Goal: Transaction & Acquisition: Purchase product/service

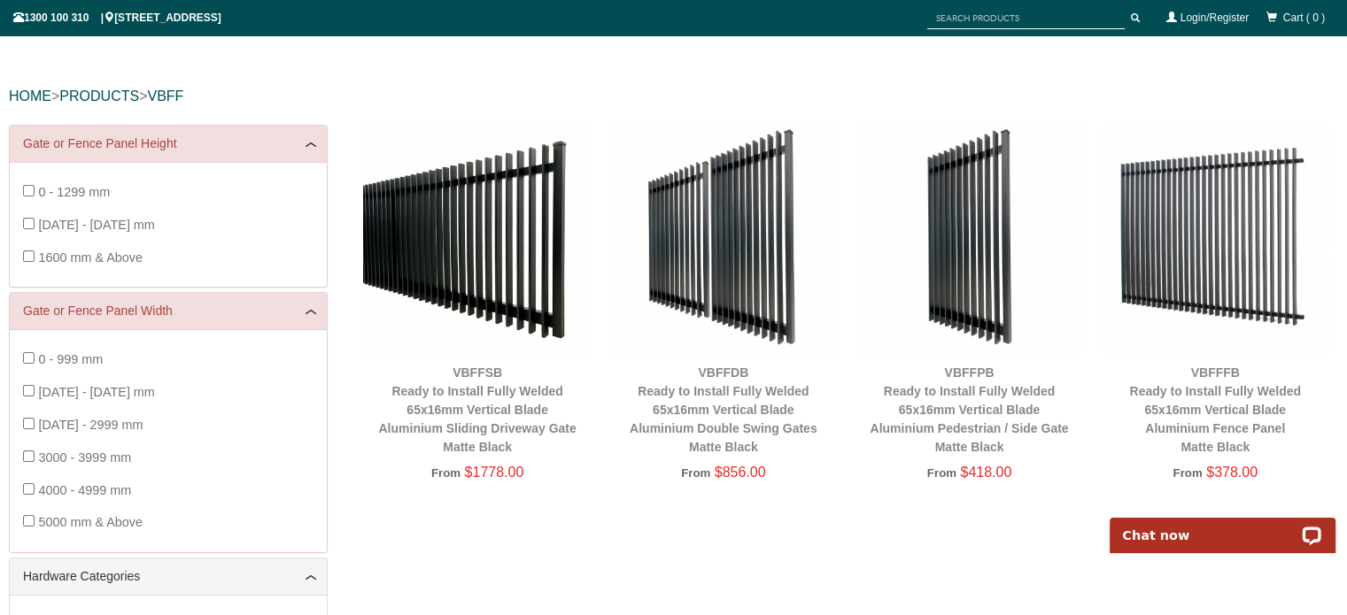
scroll to position [155, 0]
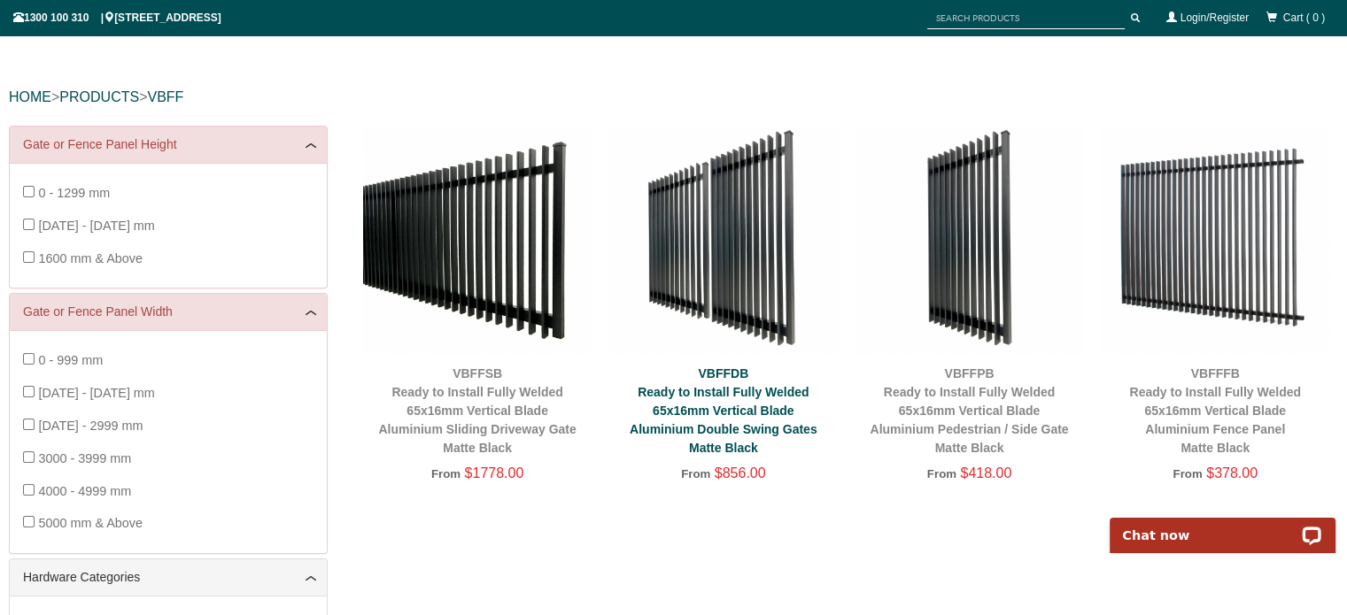
click at [702, 389] on link "VBFFDB Ready to Install Fully Welded 65x16mm Vertical Blade Aluminium Double Sw…" at bounding box center [723, 411] width 188 height 89
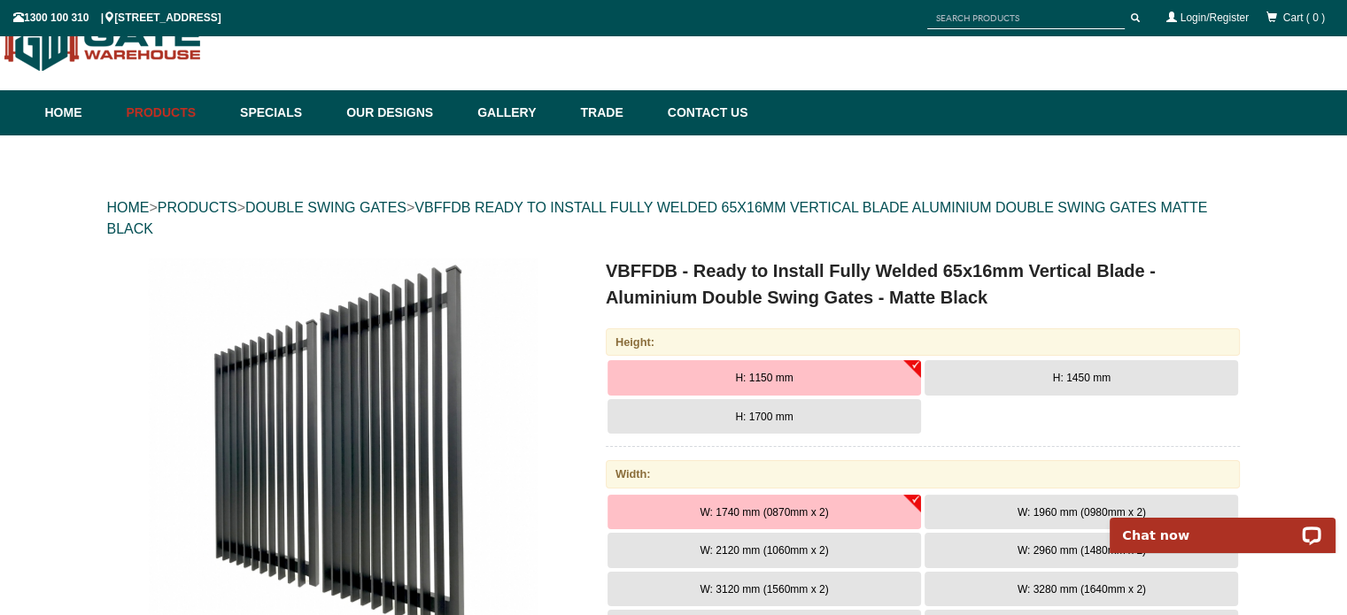
click at [1048, 382] on button "H: 1450 mm" at bounding box center [1080, 377] width 313 height 35
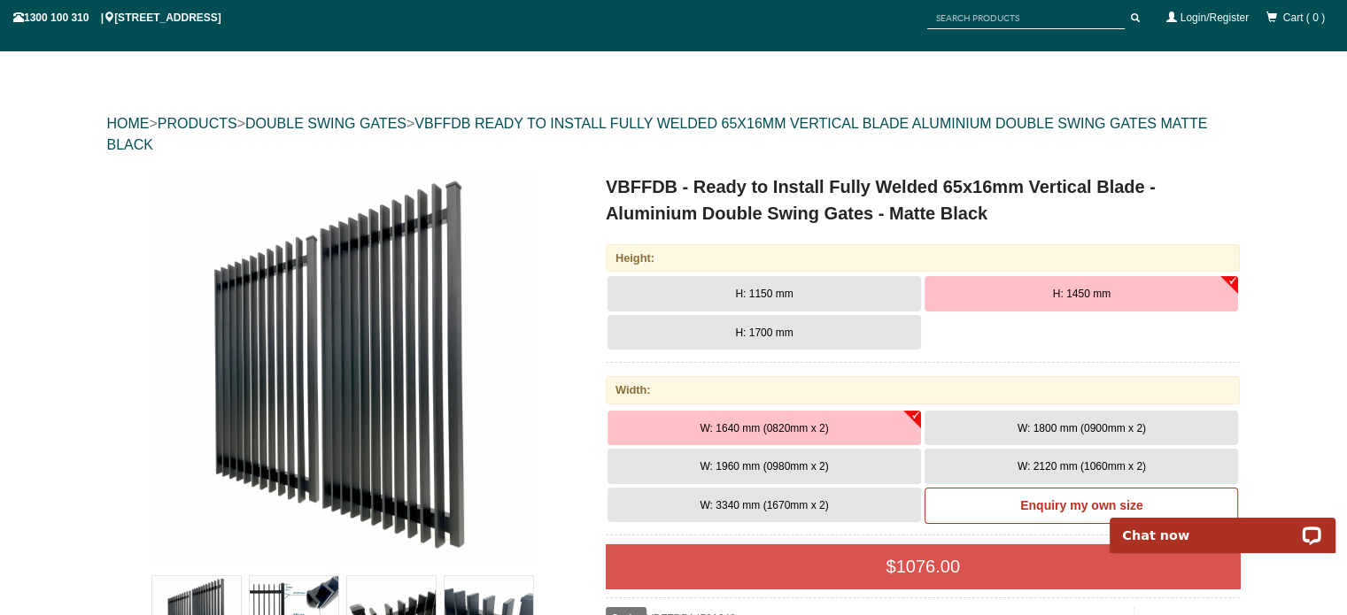
scroll to position [147, 0]
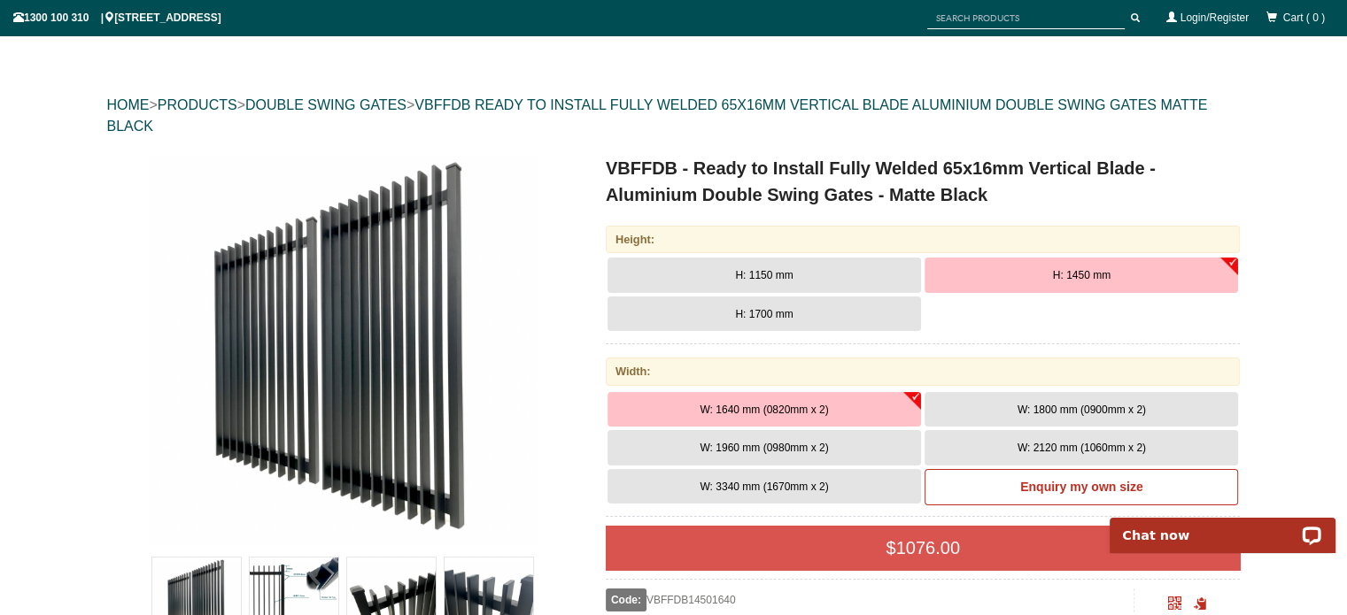
click at [734, 490] on span "W: 3340 mm (1670mm x 2)" at bounding box center [763, 487] width 128 height 12
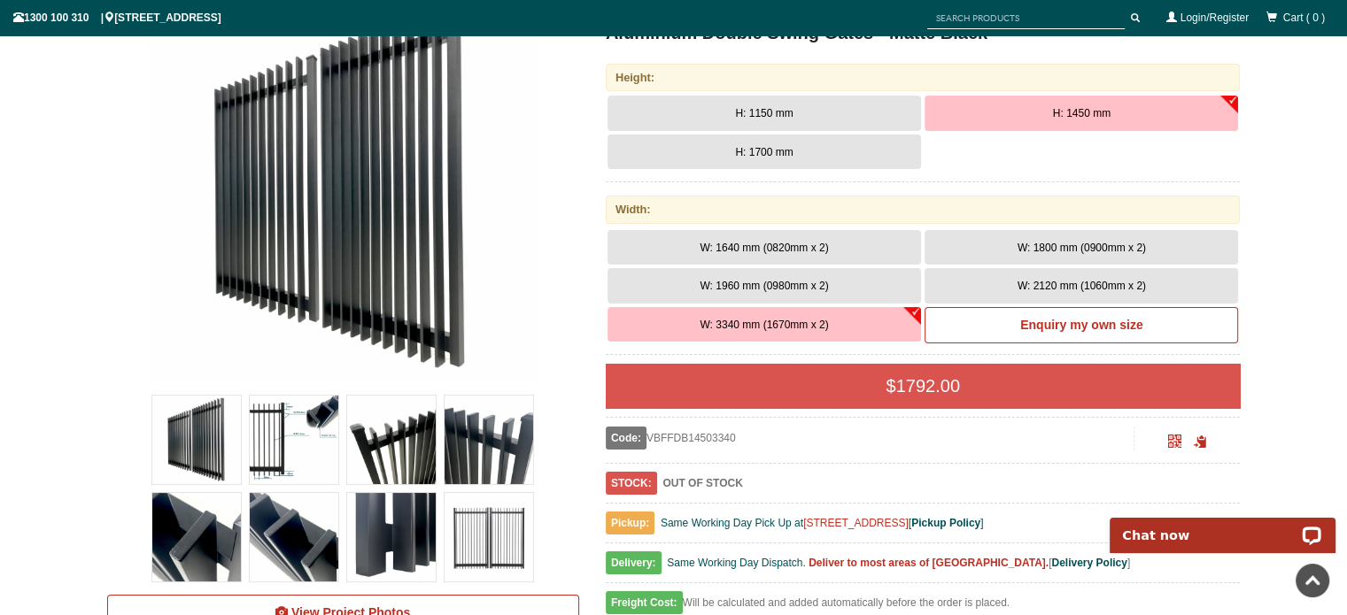
scroll to position [0, 0]
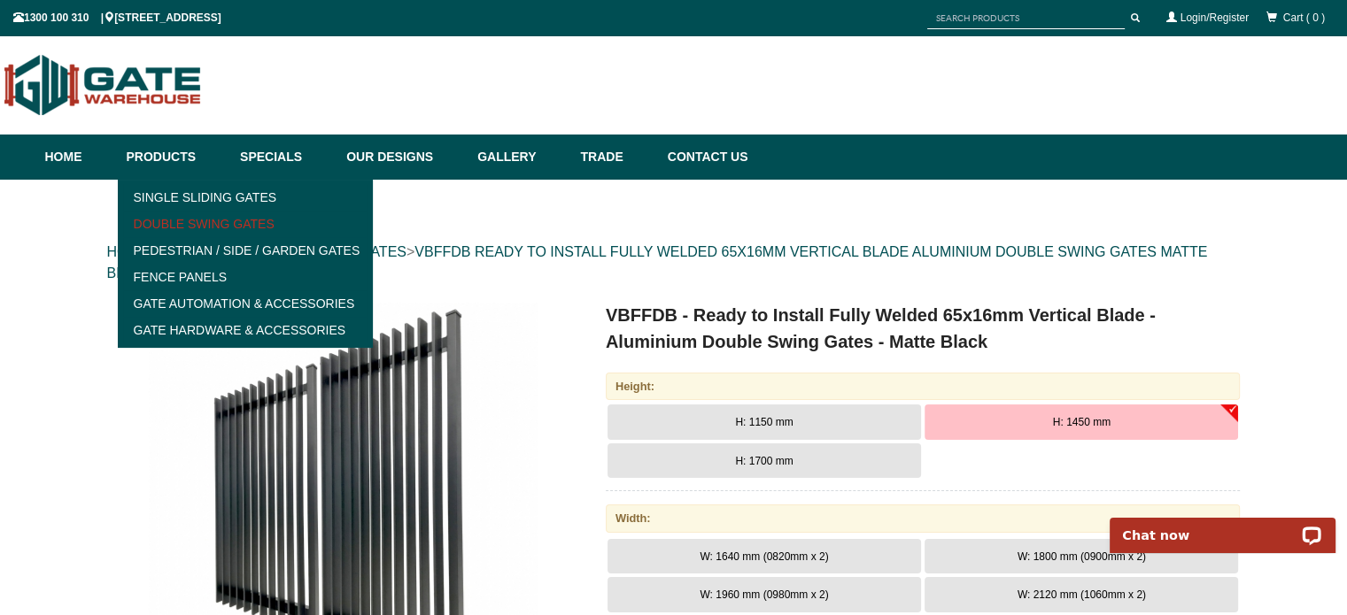
click at [190, 215] on link "Double Swing Gates" at bounding box center [245, 224] width 245 height 27
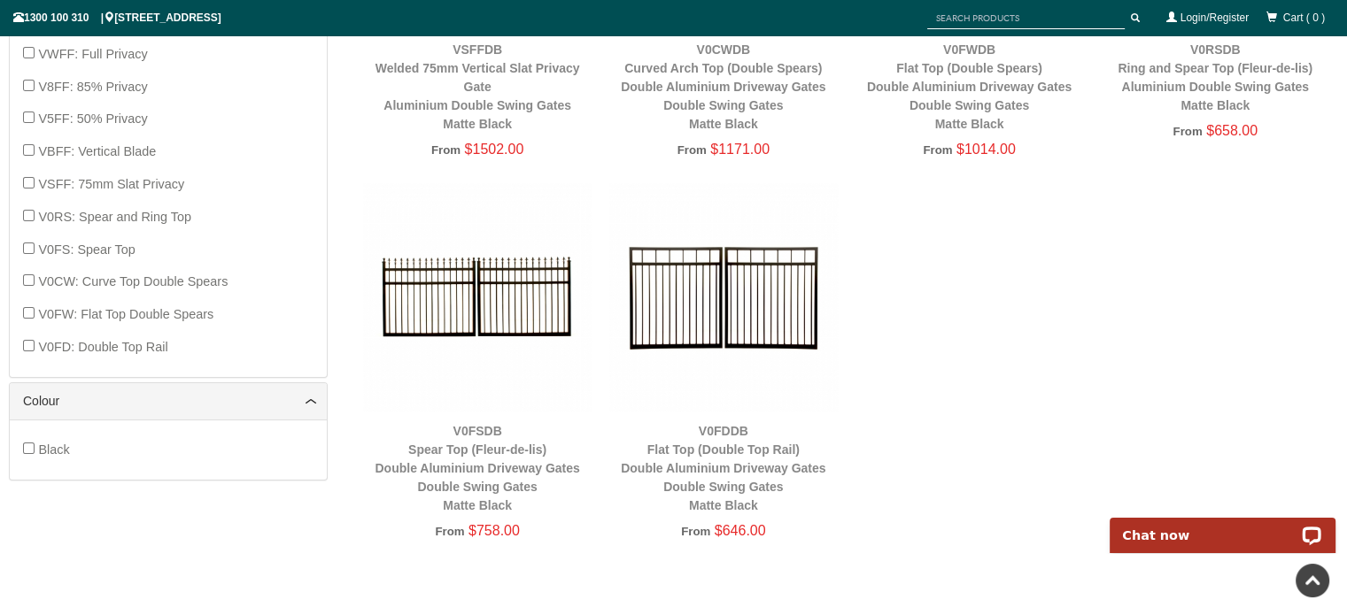
scroll to position [946, 0]
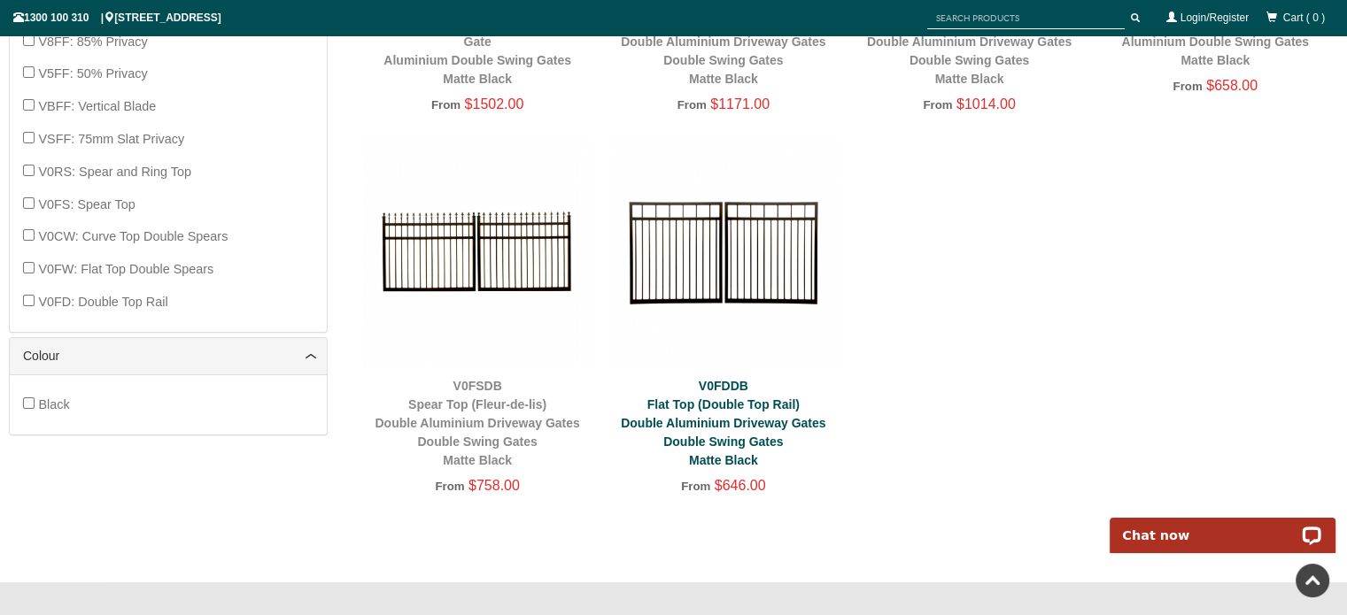
click at [671, 408] on link "V0FDDB Flat Top (Double Top Rail) Double Aluminium Driveway Gates Double Swing …" at bounding box center [723, 423] width 205 height 89
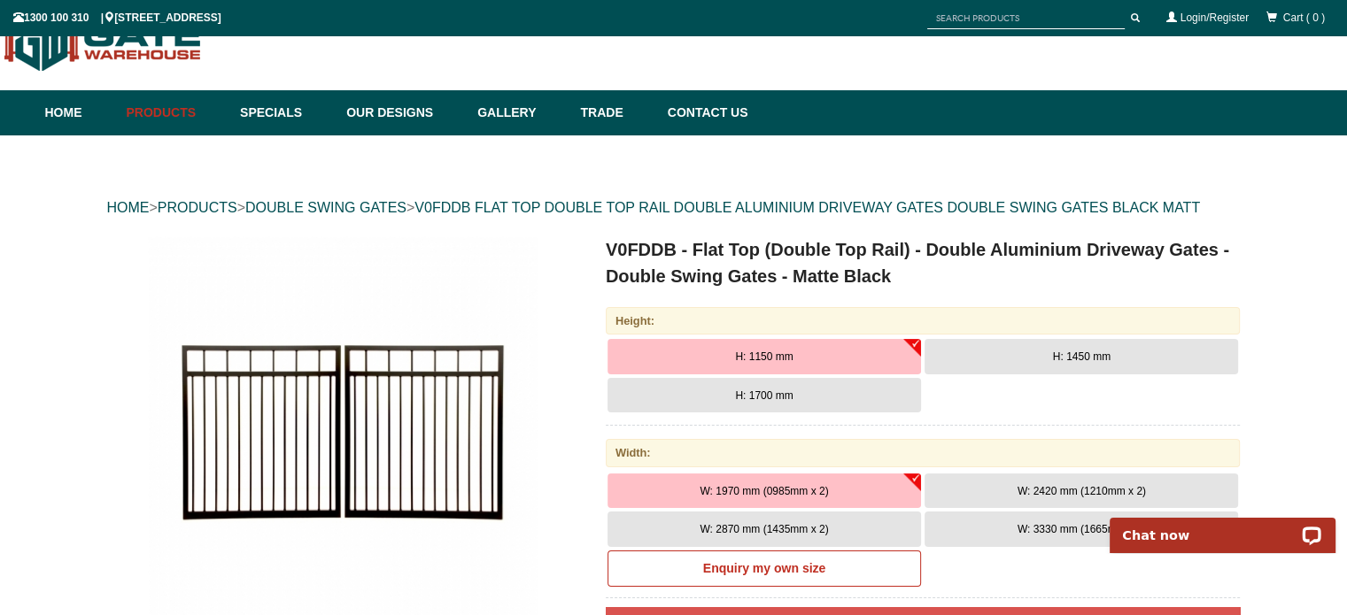
click at [1031, 359] on button "H: 1450 mm" at bounding box center [1080, 356] width 313 height 35
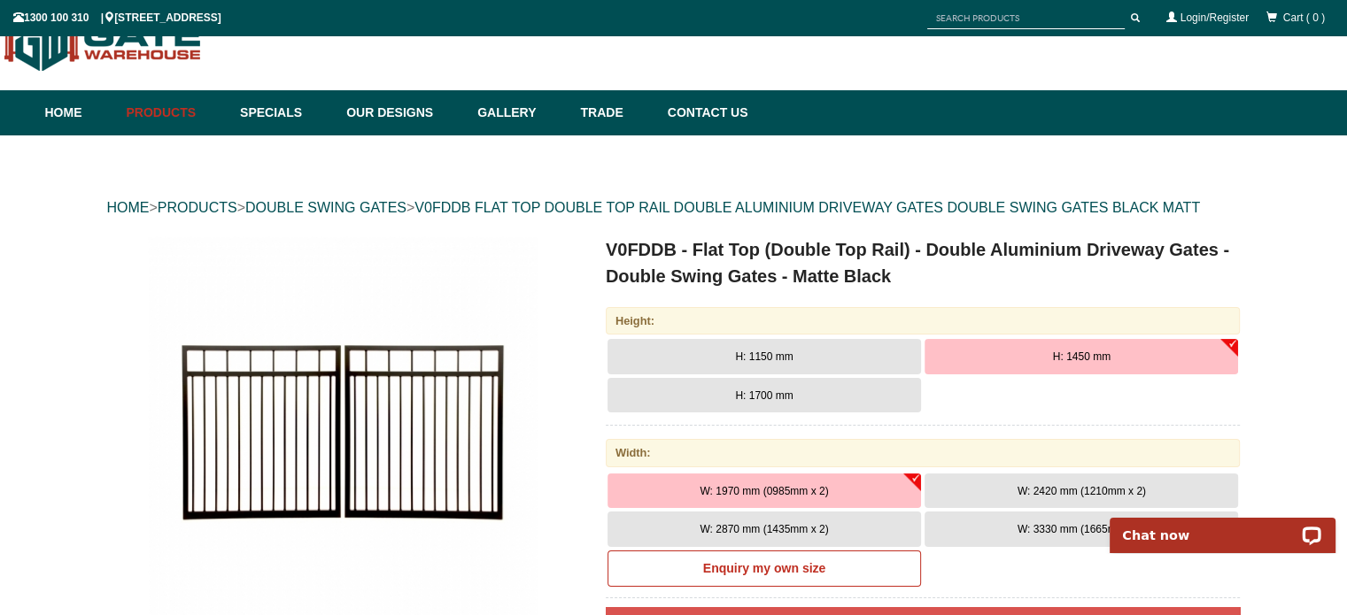
click at [1013, 530] on button "W: 3330 mm (1665mm x 2)" at bounding box center [1080, 529] width 313 height 35
